Goal: Use online tool/utility: Utilize a website feature to perform a specific function

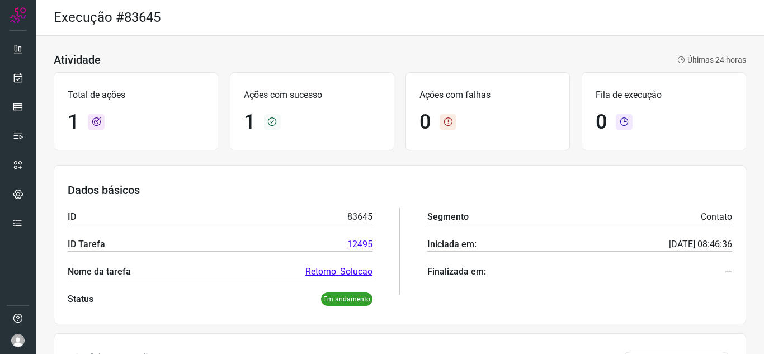
scroll to position [135, 0]
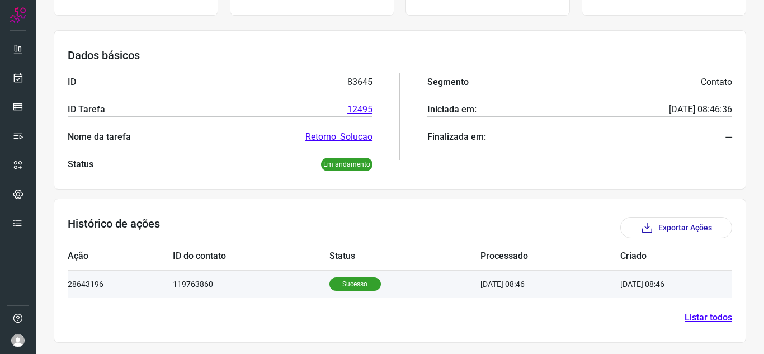
click at [680, 281] on td "[DATE] 08:46" at bounding box center [660, 283] width 78 height 27
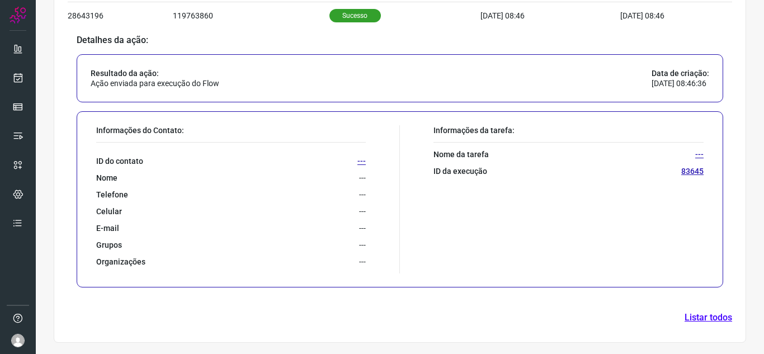
scroll to position [403, 0]
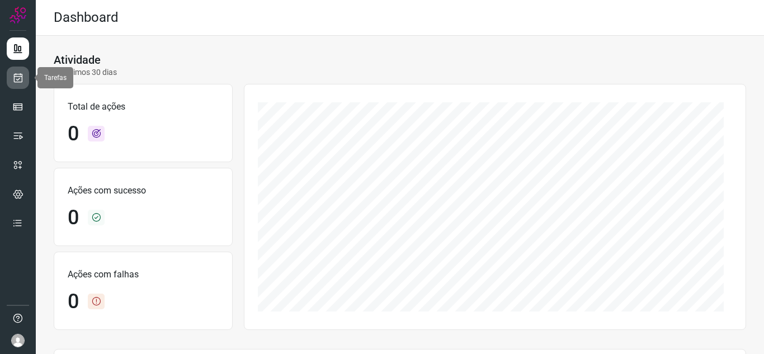
click at [8, 71] on link at bounding box center [18, 78] width 22 height 22
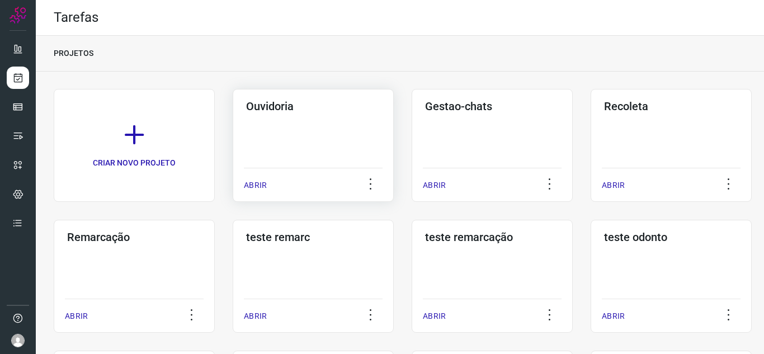
click at [248, 178] on div "ABRIR" at bounding box center [313, 182] width 139 height 28
click at [274, 177] on div "ABRIR" at bounding box center [313, 182] width 139 height 28
click at [251, 168] on div "ABRIR" at bounding box center [313, 182] width 139 height 28
click at [253, 180] on p "ABRIR" at bounding box center [255, 186] width 23 height 12
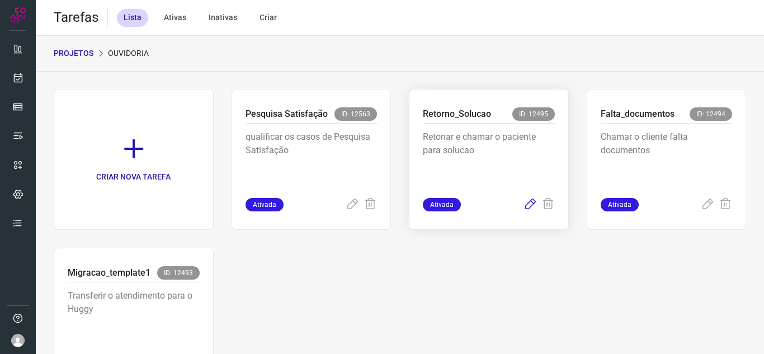
click at [524, 204] on icon at bounding box center [530, 204] width 13 height 13
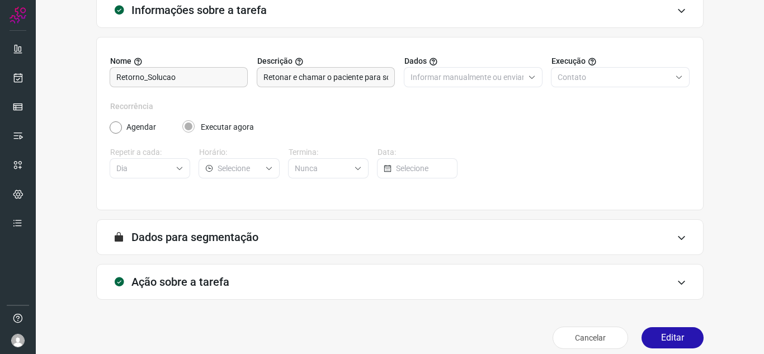
scroll to position [83, 0]
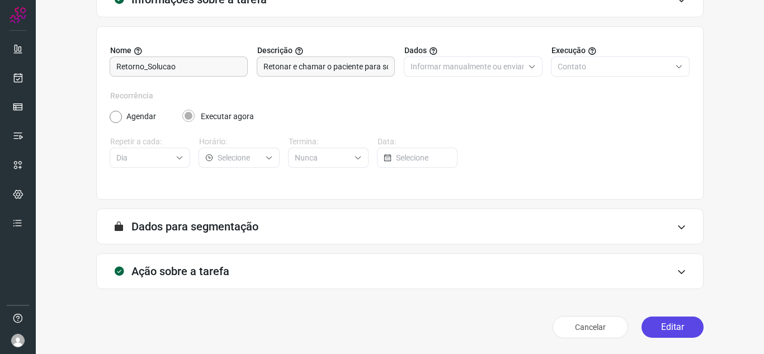
click at [675, 321] on button "Editar" at bounding box center [673, 327] width 62 height 21
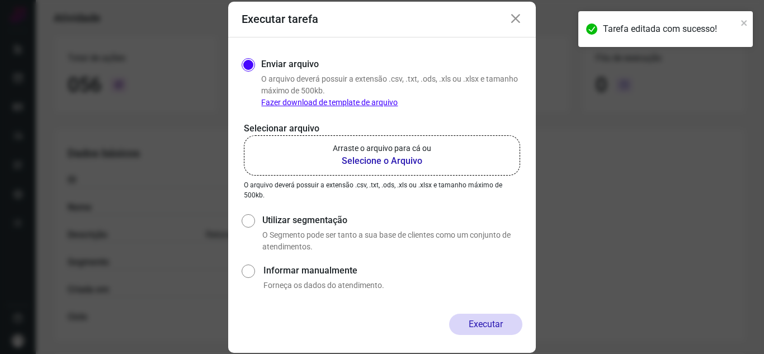
click at [369, 172] on label "Arraste o arquivo para cá ou Selecione o Arquivo" at bounding box center [382, 155] width 276 height 40
click at [0, 0] on input "Arraste o arquivo para cá ou Selecione o Arquivo" at bounding box center [0, 0] width 0 height 0
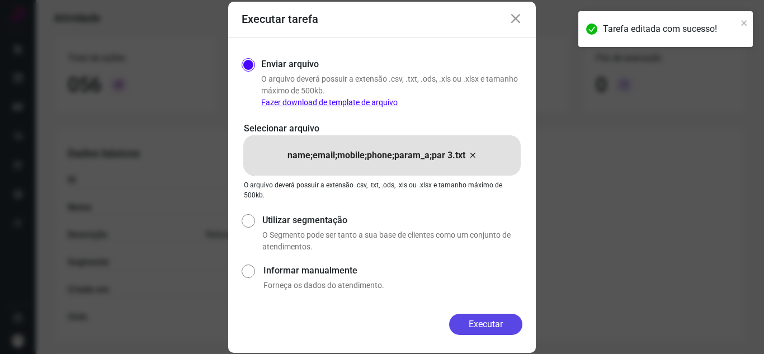
click at [499, 318] on button "Executar" at bounding box center [485, 324] width 73 height 21
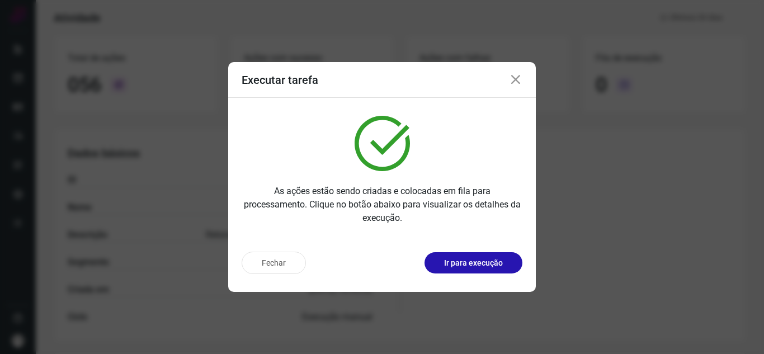
click at [486, 264] on p "Ir para execução" at bounding box center [473, 263] width 59 height 12
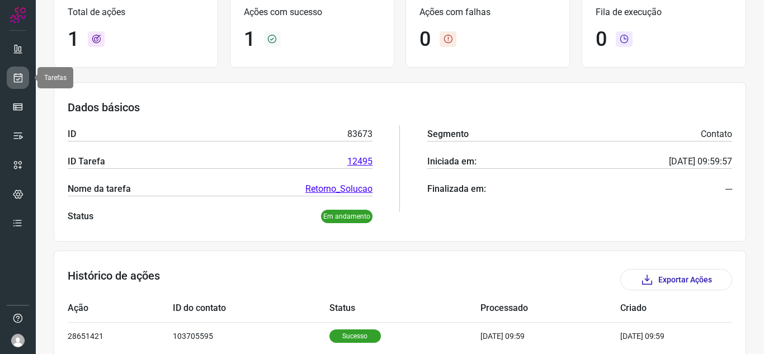
click at [12, 78] on link at bounding box center [18, 78] width 22 height 22
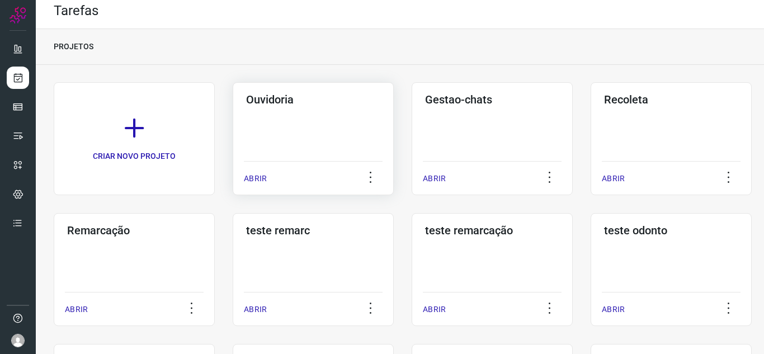
click at [257, 177] on p "ABRIR" at bounding box center [255, 179] width 23 height 12
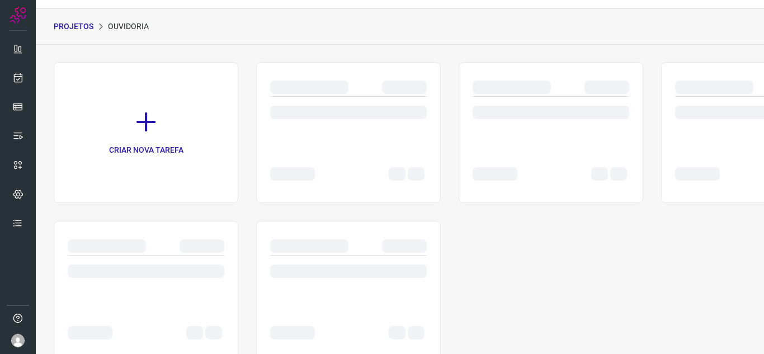
scroll to position [63, 0]
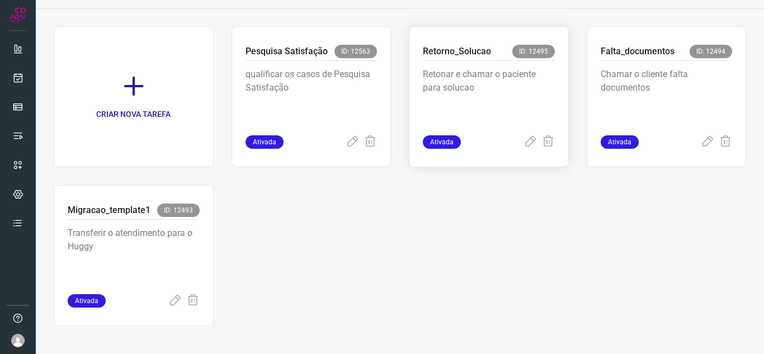
click at [532, 143] on div at bounding box center [539, 141] width 31 height 13
click at [527, 138] on icon at bounding box center [530, 141] width 13 height 13
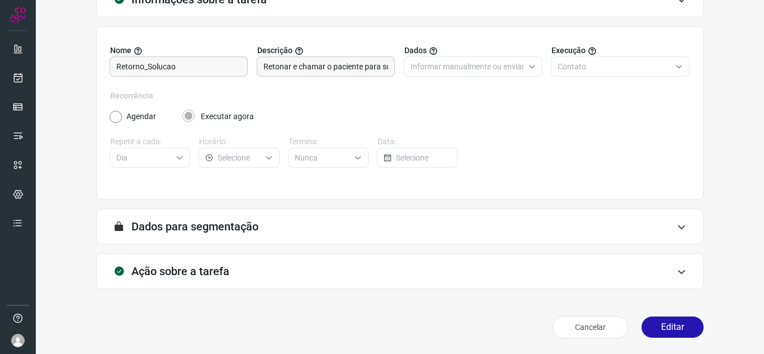
scroll to position [83, 0]
click at [672, 319] on button "Editar" at bounding box center [673, 327] width 62 height 21
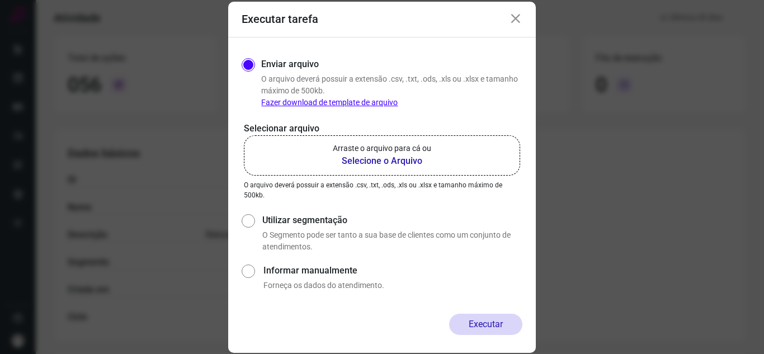
click at [380, 144] on p "Arraste o arquivo para cá ou" at bounding box center [382, 149] width 98 height 12
click at [0, 0] on input "Arraste o arquivo para cá ou Selecione o Arquivo" at bounding box center [0, 0] width 0 height 0
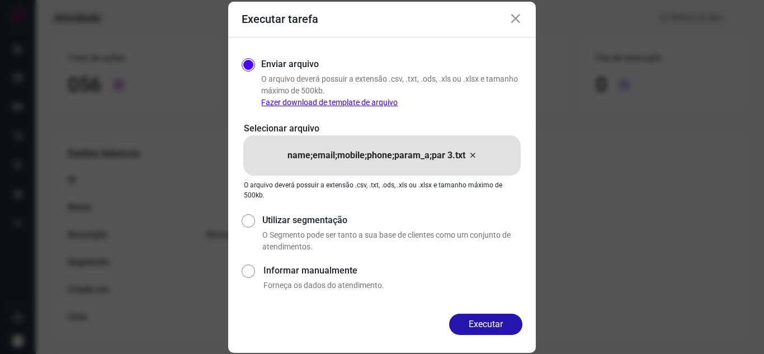
click at [455, 322] on button "Executar" at bounding box center [485, 324] width 73 height 21
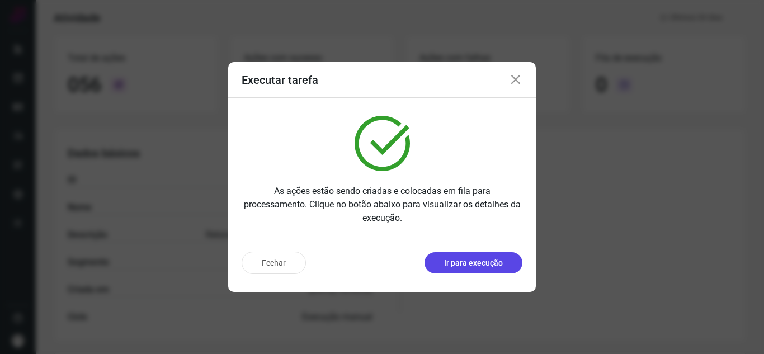
click at [508, 262] on button "Ir para execução" at bounding box center [474, 262] width 98 height 21
